Goal: Check status: Check status

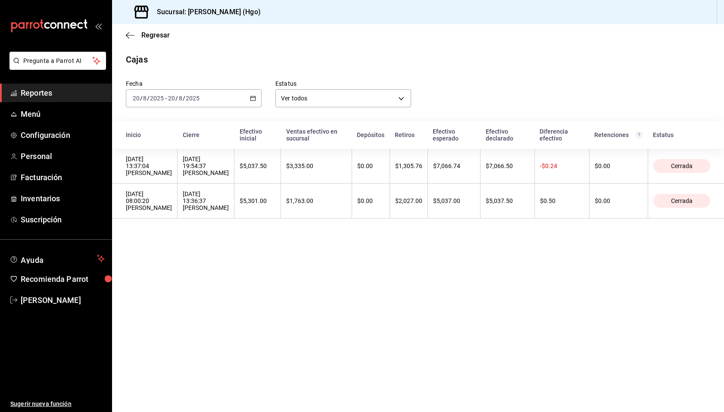
click at [268, 34] on div "Regresar" at bounding box center [418, 35] width 612 height 22
